Goal: Check status

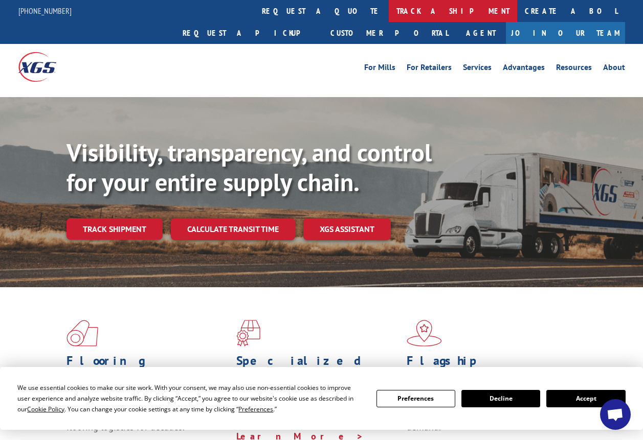
click at [389, 11] on link "track a shipment" at bounding box center [453, 11] width 128 height 22
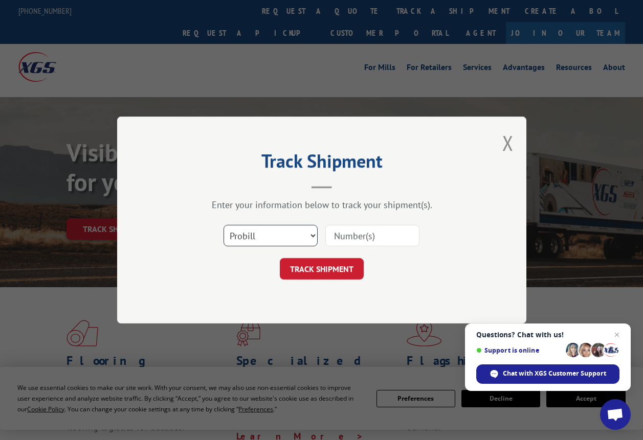
click at [269, 237] on select "Select category... Probill BOL PO" at bounding box center [271, 235] width 94 height 21
select select "bol"
click at [224, 225] on select "Select category... Probill BOL PO" at bounding box center [271, 235] width 94 height 21
click at [347, 243] on input at bounding box center [372, 235] width 94 height 21
type input "325098"
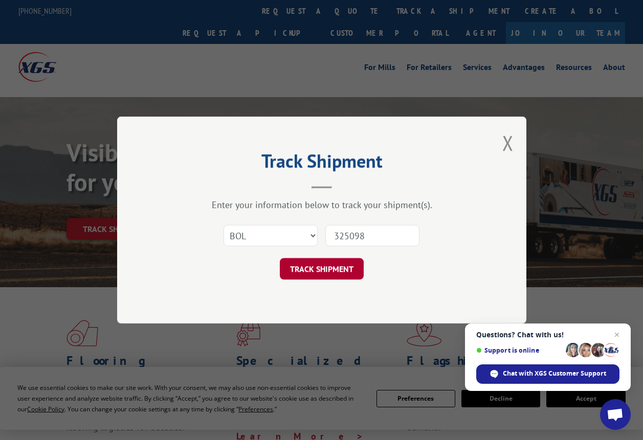
click at [315, 266] on button "TRACK SHIPMENT" at bounding box center [322, 268] width 84 height 21
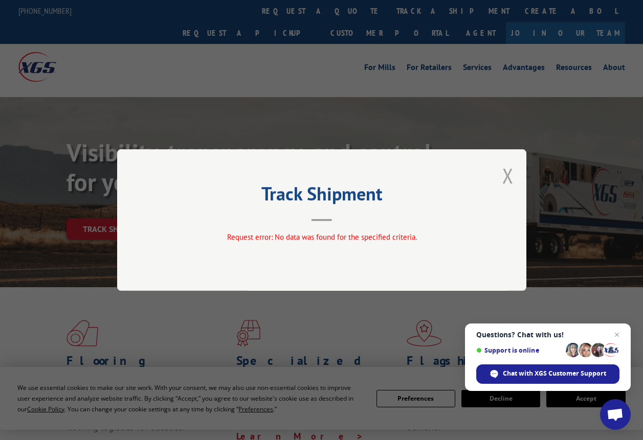
click at [508, 173] on button "Close modal" at bounding box center [507, 175] width 11 height 27
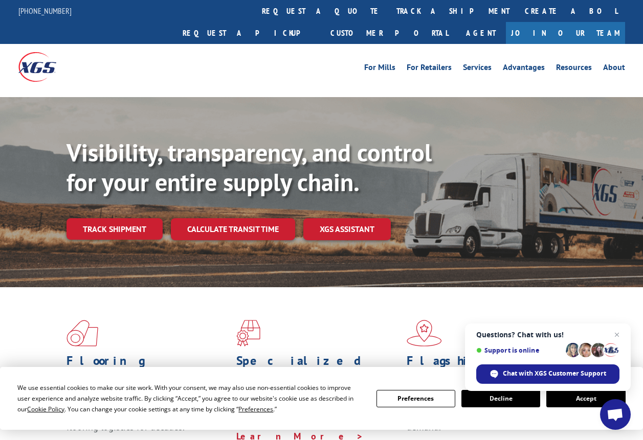
click at [574, 401] on button "Accept" at bounding box center [585, 398] width 79 height 17
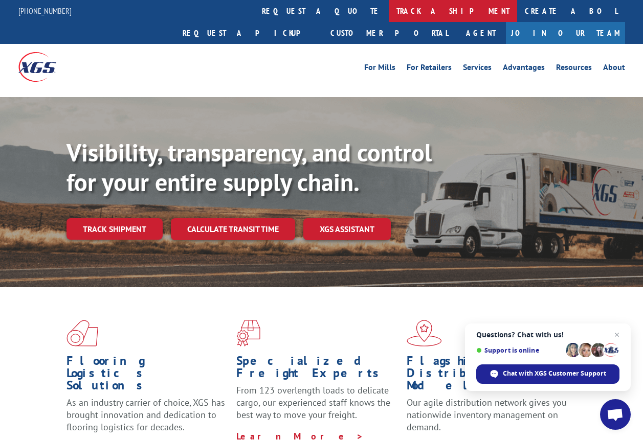
click at [389, 8] on link "track a shipment" at bounding box center [453, 11] width 128 height 22
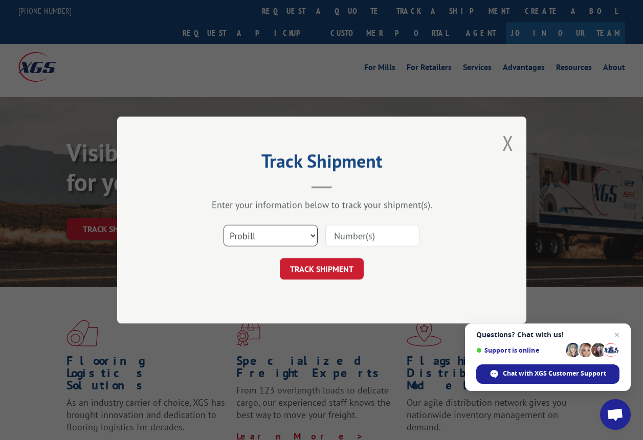
click at [259, 241] on select "Select category... Probill BOL PO" at bounding box center [271, 235] width 94 height 21
select select "bol"
click at [224, 225] on select "Select category... Probill BOL PO" at bounding box center [271, 235] width 94 height 21
click at [334, 240] on input at bounding box center [372, 235] width 94 height 21
type input "325098"
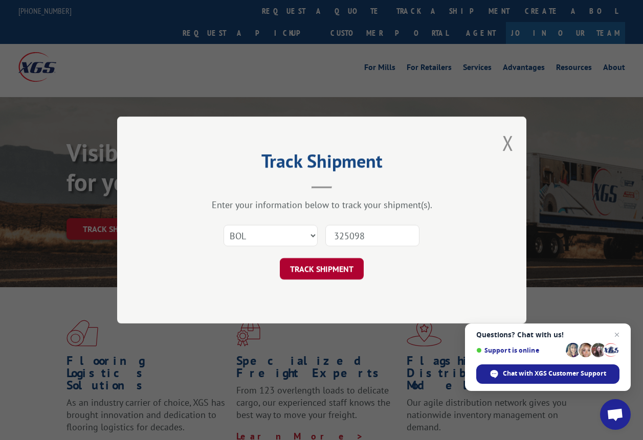
click at [301, 269] on button "TRACK SHIPMENT" at bounding box center [322, 268] width 84 height 21
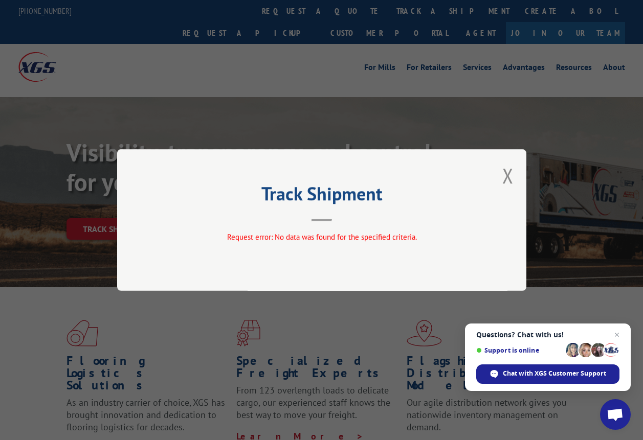
click at [338, 213] on header "Track Shipment" at bounding box center [321, 204] width 307 height 35
click at [508, 177] on button "Close modal" at bounding box center [507, 175] width 11 height 27
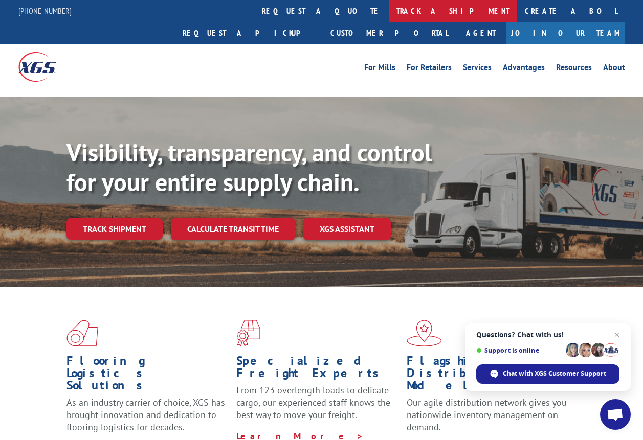
click at [389, 11] on link "track a shipment" at bounding box center [453, 11] width 128 height 22
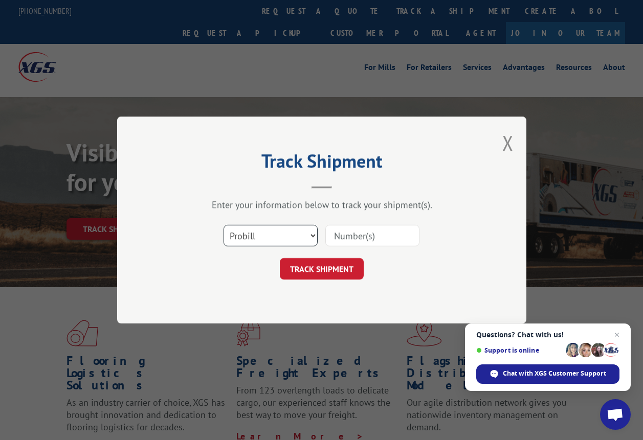
click at [269, 234] on select "Select category... Probill BOL PO" at bounding box center [271, 235] width 94 height 21
select select "po"
click at [224, 225] on select "Select category... Probill BOL PO" at bounding box center [271, 235] width 94 height 21
click at [348, 237] on input at bounding box center [372, 235] width 94 height 21
type input "[PERSON_NAME]"
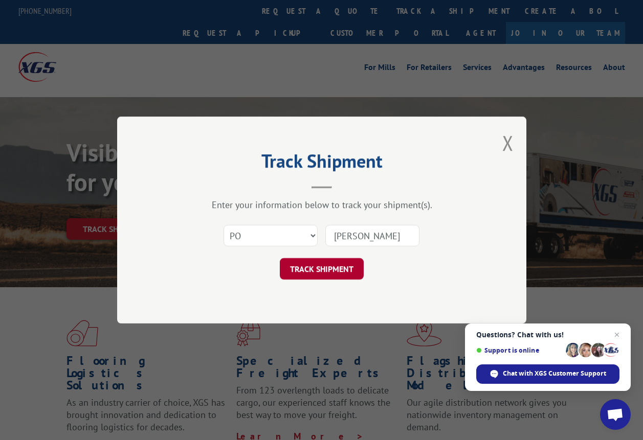
click at [318, 274] on button "TRACK SHIPMENT" at bounding box center [322, 268] width 84 height 21
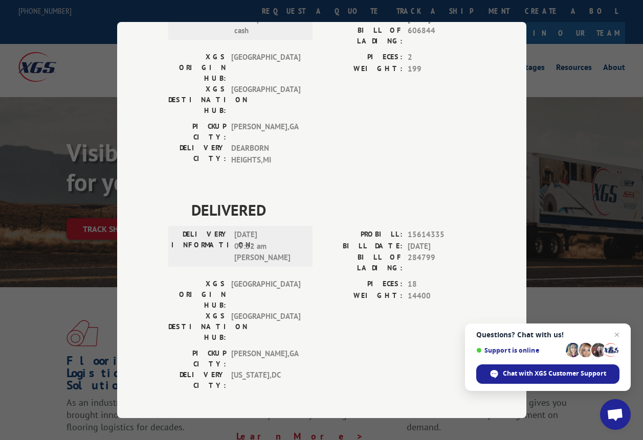
scroll to position [404, 0]
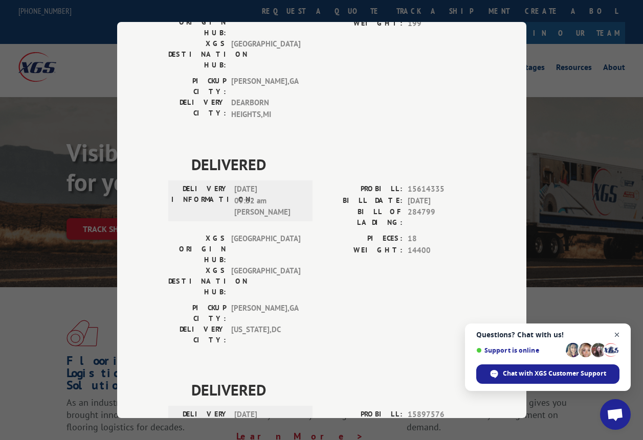
click at [613, 334] on span "Close chat" at bounding box center [617, 335] width 13 height 13
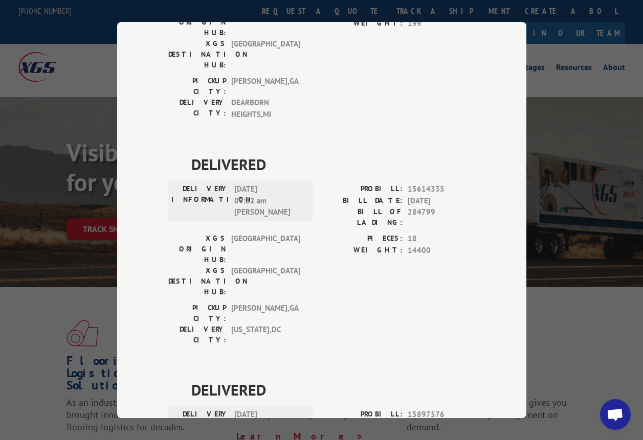
click at [576, 142] on div "Track Shipment DELIVERED DELIVERY INFORMATION: [DATE] 11:05 am NAZEEY PROBILL: …" at bounding box center [321, 220] width 643 height 440
click at [558, 67] on div "Track Shipment DELIVERED DELIVERY INFORMATION: [DATE] 11:05 am NAZEEY PROBILL: …" at bounding box center [321, 220] width 643 height 440
click at [52, 111] on div "Track Shipment DELIVERED DELIVERY INFORMATION: [DATE] 11:05 am NAZEEY PROBILL: …" at bounding box center [321, 220] width 643 height 440
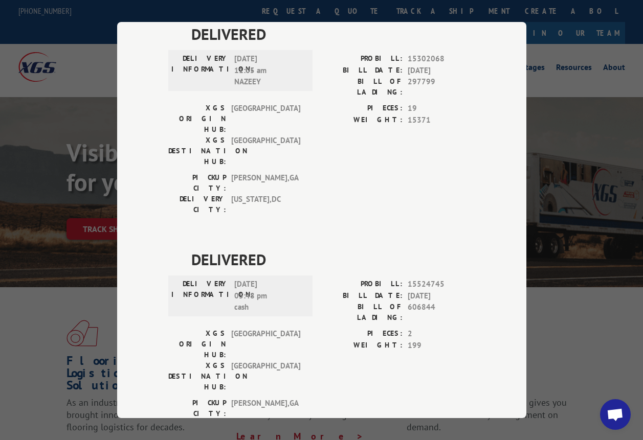
scroll to position [0, 0]
